Goal: Check status: Check status

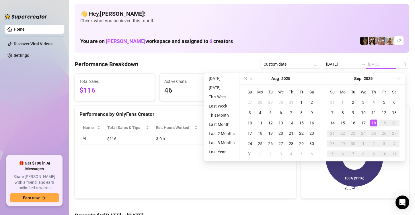
click at [373, 124] on div "18" at bounding box center [373, 123] width 7 height 7
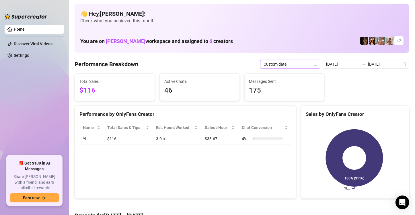
click at [318, 66] on div "Custom date" at bounding box center [290, 64] width 60 height 9
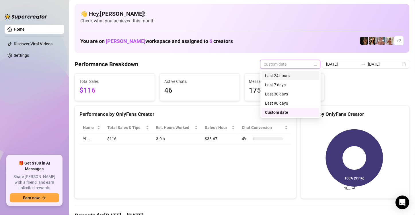
click at [301, 77] on div "Last 24 hours" at bounding box center [290, 76] width 51 height 6
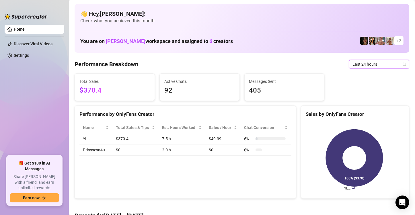
click at [402, 63] on icon "calendar" at bounding box center [403, 63] width 3 height 3
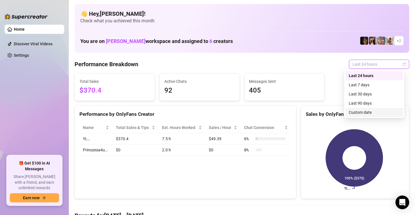
click at [376, 112] on div "Custom date" at bounding box center [374, 112] width 51 height 6
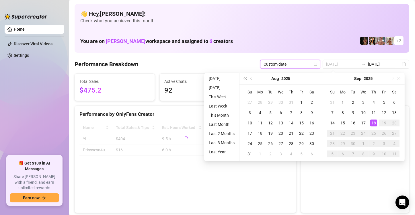
click at [375, 123] on div "18" at bounding box center [373, 123] width 7 height 7
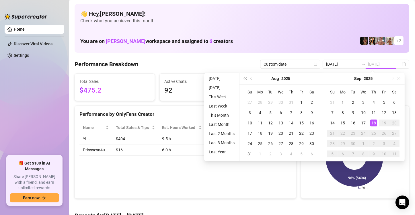
click at [375, 123] on div "18" at bounding box center [373, 123] width 7 height 7
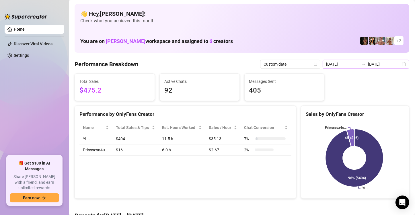
click at [400, 64] on div "[DATE] [DATE]" at bounding box center [365, 64] width 87 height 9
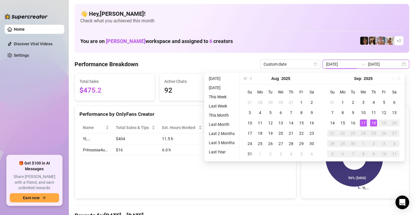
type input "[DATE]"
click at [374, 122] on div "18" at bounding box center [373, 123] width 7 height 7
type input "[DATE]"
